Goal: Task Accomplishment & Management: Complete application form

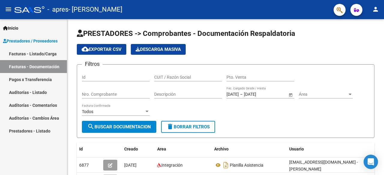
click at [29, 41] on span "Prestadores / Proveedores" at bounding box center [30, 41] width 55 height 7
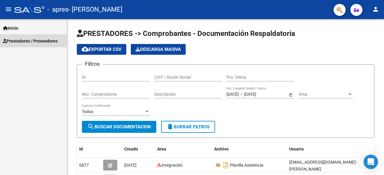
click at [31, 41] on span "Prestadores / Proveedores" at bounding box center [30, 41] width 55 height 7
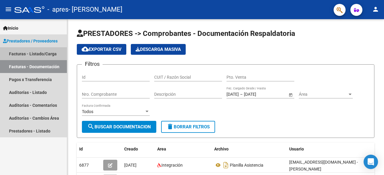
click at [28, 54] on link "Facturas - Listado/Carga" at bounding box center [33, 53] width 67 height 13
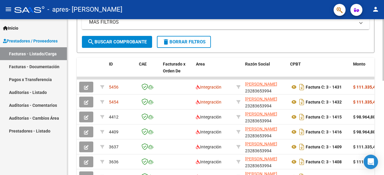
scroll to position [145, 0]
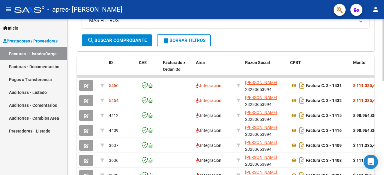
click at [383, 112] on div at bounding box center [382, 109] width 1 height 62
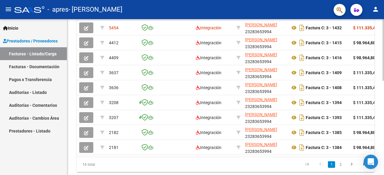
scroll to position [217, 0]
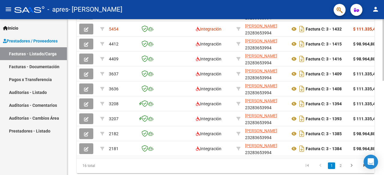
click at [384, 132] on div at bounding box center [382, 138] width 1 height 62
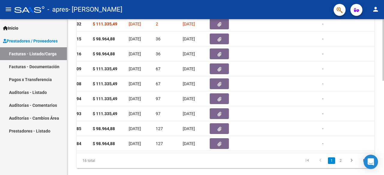
scroll to position [223, 0]
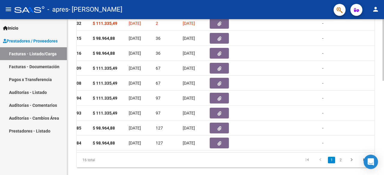
click at [384, 136] on div at bounding box center [382, 140] width 1 height 62
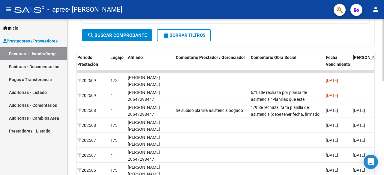
scroll to position [148, 0]
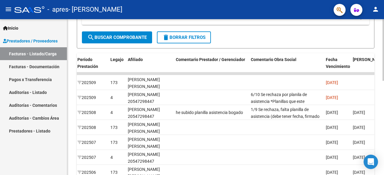
click at [381, 109] on div "Video tutorial PRESTADORES -> Listado de CPBTs Emitidos por Prestadores / Prove…" at bounding box center [226, 66] width 318 height 391
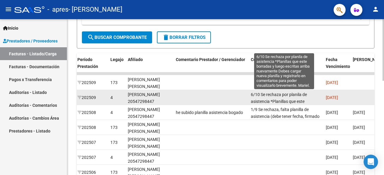
click at [260, 98] on span "6/10 Se rechaza por planila de asistencia *Planillas que este borradas y luego …" at bounding box center [284, 115] width 66 height 46
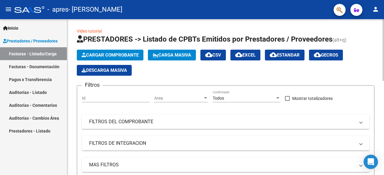
scroll to position [0, 0]
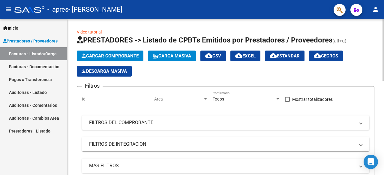
click at [383, 65] on div at bounding box center [382, 50] width 1 height 62
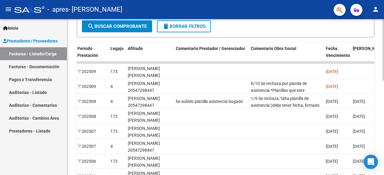
scroll to position [163, 0]
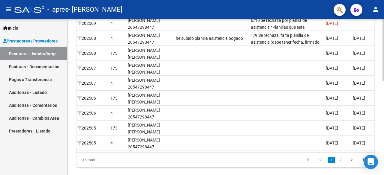
click at [384, 153] on div at bounding box center [382, 140] width 1 height 62
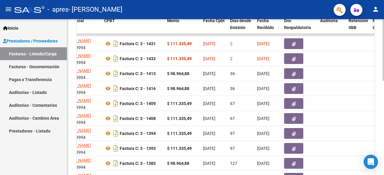
scroll to position [177, 0]
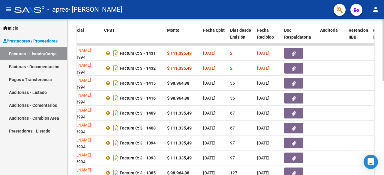
click at [381, 118] on div "Video tutorial PRESTADORES -> Listado de CPBTs Emitidos por Prestadores / Prove…" at bounding box center [226, 36] width 318 height 391
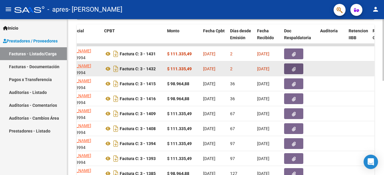
click at [293, 68] on icon "button" at bounding box center [294, 69] width 4 height 4
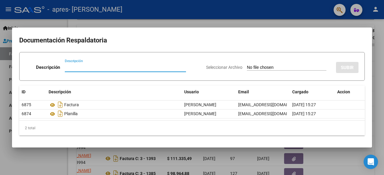
click at [259, 67] on input "Seleccionar Archivo" at bounding box center [286, 68] width 79 height 6
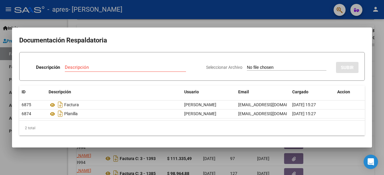
type input "C:\fakepath\planilla nueva.pdf"
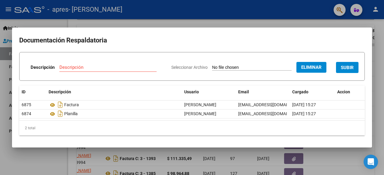
click at [84, 67] on input "Descripción" at bounding box center [107, 67] width 97 height 5
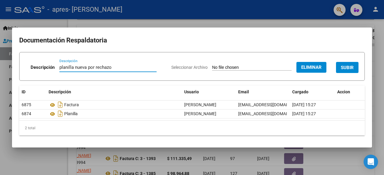
type input "planilla nueva por rechazo"
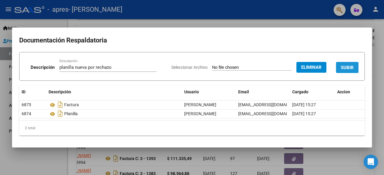
click at [350, 67] on span "SUBIR" at bounding box center [347, 67] width 13 height 5
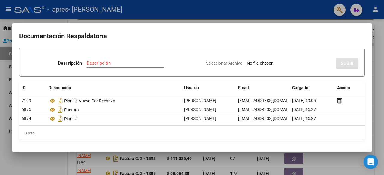
scroll to position [0, 0]
click at [324, 168] on div at bounding box center [192, 87] width 384 height 175
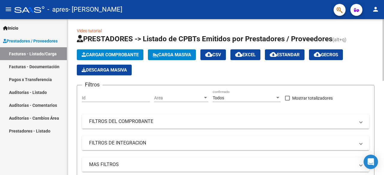
scroll to position [0, 0]
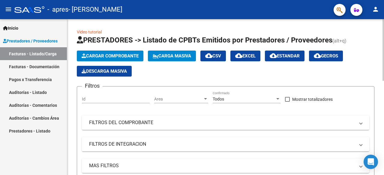
click at [384, 63] on div at bounding box center [382, 50] width 1 height 62
click at [114, 57] on span "Cargar Comprobante" at bounding box center [110, 55] width 57 height 5
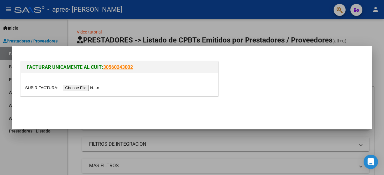
click at [80, 88] on input "file" at bounding box center [63, 88] width 76 height 6
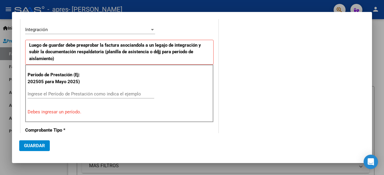
scroll to position [126, 0]
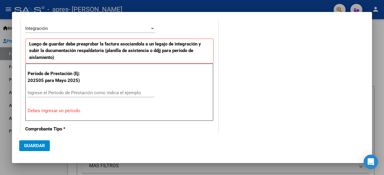
click at [381, 66] on div at bounding box center [192, 87] width 384 height 175
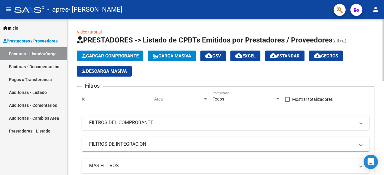
click at [384, 46] on div at bounding box center [382, 50] width 1 height 62
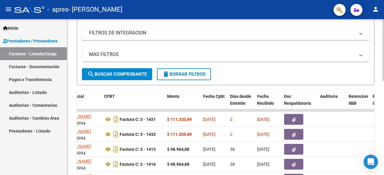
scroll to position [112, 0]
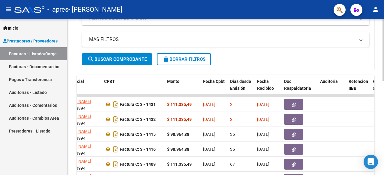
click at [378, 96] on div "Video tutorial PRESTADORES -> Listado de CPBTs Emitidos por Prestadores / Prove…" at bounding box center [226, 88] width 318 height 391
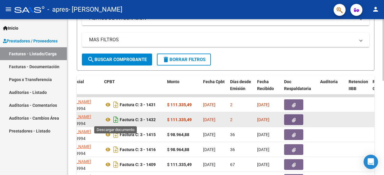
click at [115, 120] on icon "Descargar documento" at bounding box center [116, 120] width 8 height 10
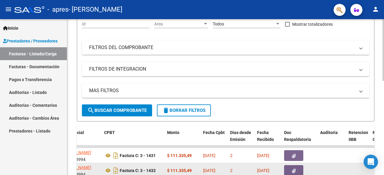
scroll to position [28, 0]
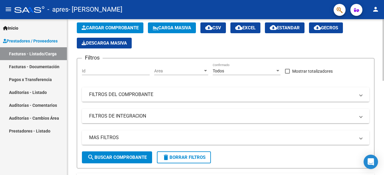
click at [383, 77] on div at bounding box center [382, 62] width 1 height 62
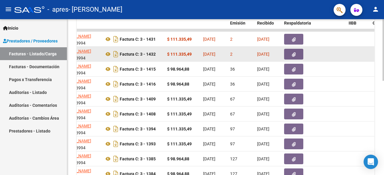
scroll to position [226, 0]
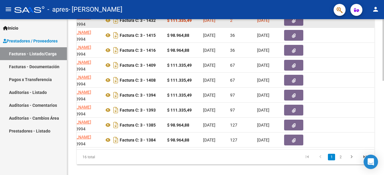
click at [377, 162] on body "menu - apres - [PERSON_NAME] person Inicio Instructivos Contacto OS Prestadores…" at bounding box center [192, 87] width 384 height 175
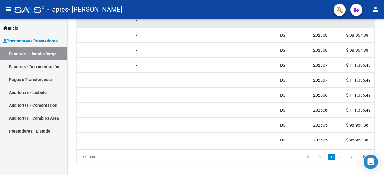
scroll to position [0, 707]
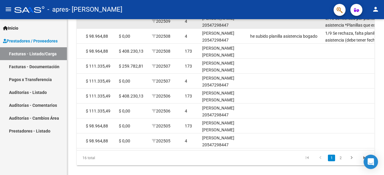
click at [384, 127] on div at bounding box center [382, 141] width 1 height 62
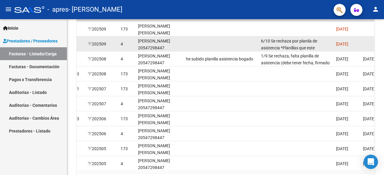
scroll to position [199, 0]
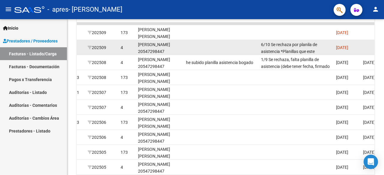
click at [384, 136] on div at bounding box center [382, 130] width 1 height 62
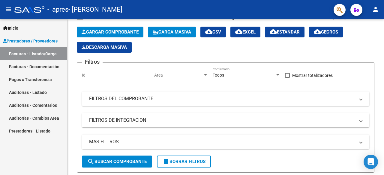
scroll to position [2, 0]
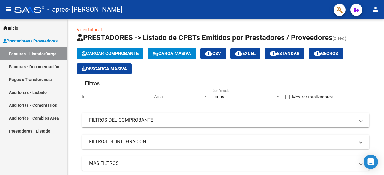
click at [383, 32] on div at bounding box center [382, 51] width 1 height 62
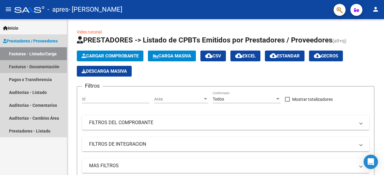
click at [38, 65] on link "Facturas - Documentación" at bounding box center [33, 66] width 67 height 13
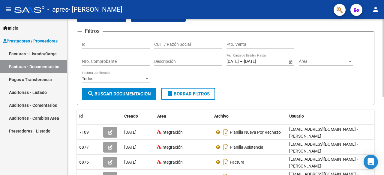
scroll to position [35, 0]
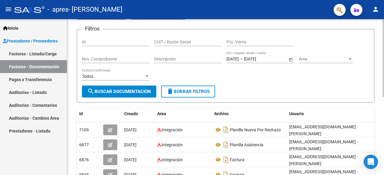
click at [384, 89] on div at bounding box center [382, 75] width 1 height 78
